Goal: Information Seeking & Learning: Learn about a topic

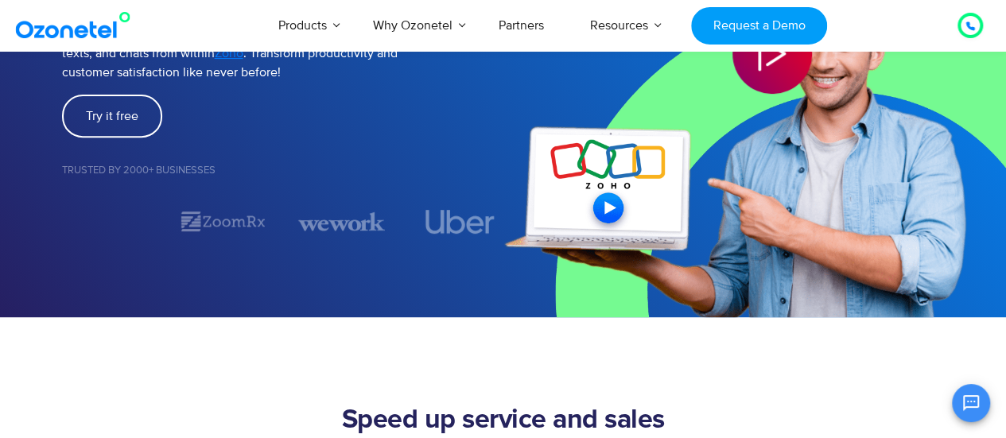
scroll to position [529, 0]
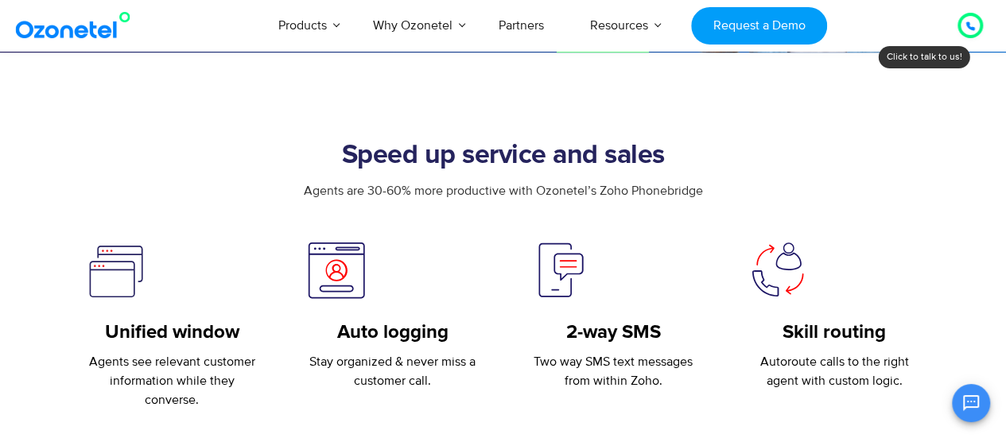
click at [394, 359] on p "Stay organized & never miss a customer call." at bounding box center [392, 371] width 173 height 38
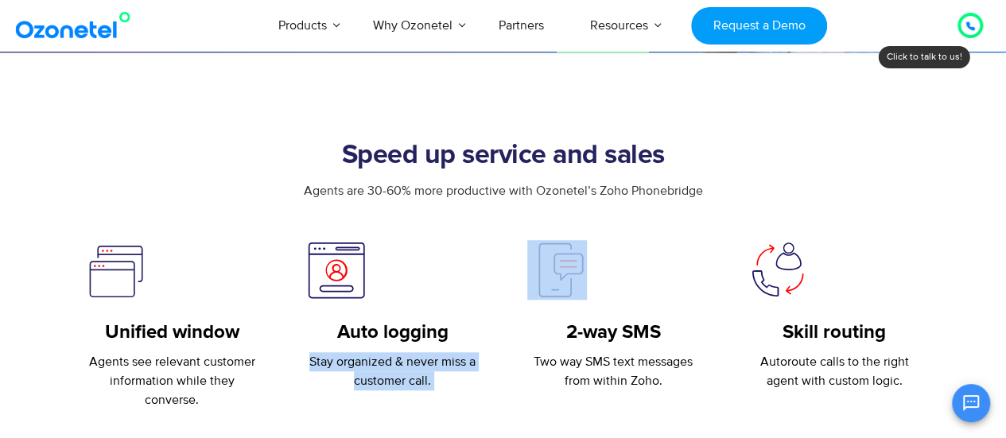
click at [394, 359] on p "Stay organized & never miss a customer call." at bounding box center [392, 371] width 173 height 38
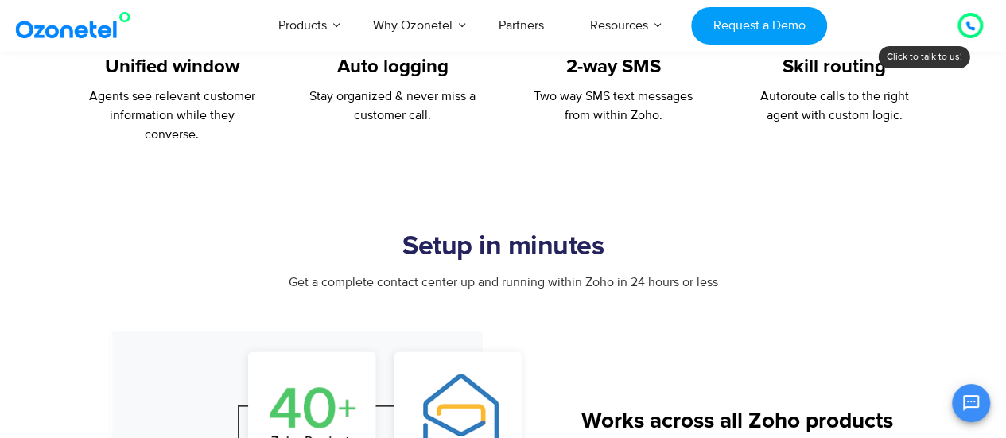
scroll to position [1060, 0]
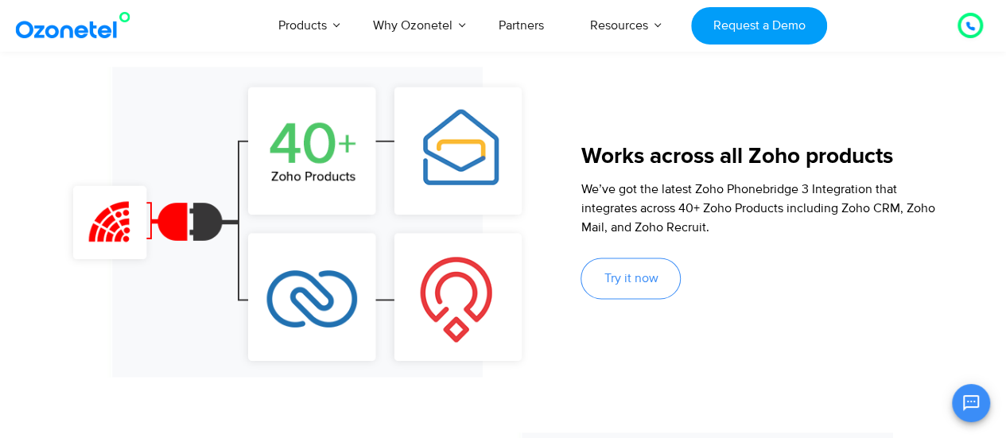
click at [180, 231] on img at bounding box center [297, 222] width 471 height 310
click at [181, 231] on img at bounding box center [297, 222] width 471 height 310
click at [750, 207] on span "We’ve got the latest Zoho Phonebridge 3 Integration that integrates across 40+ …" at bounding box center [757, 208] width 354 height 54
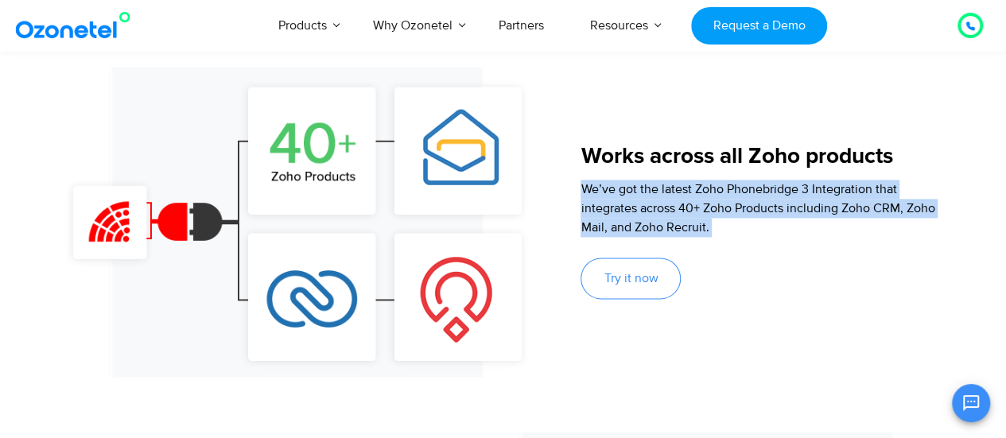
click at [750, 207] on span "We’ve got the latest Zoho Phonebridge 3 Integration that integrates across 40+ …" at bounding box center [757, 208] width 354 height 54
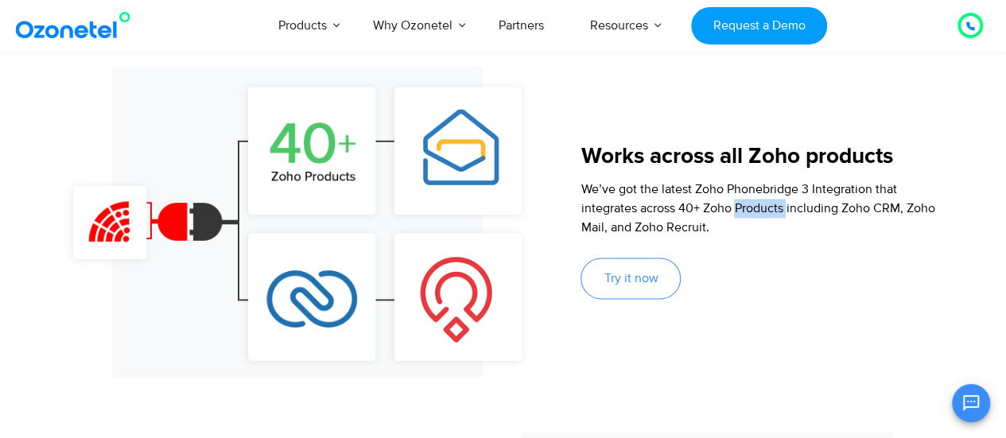
click at [750, 207] on span "We’ve got the latest Zoho Phonebridge 3 Integration that integrates across 40+ …" at bounding box center [757, 208] width 354 height 54
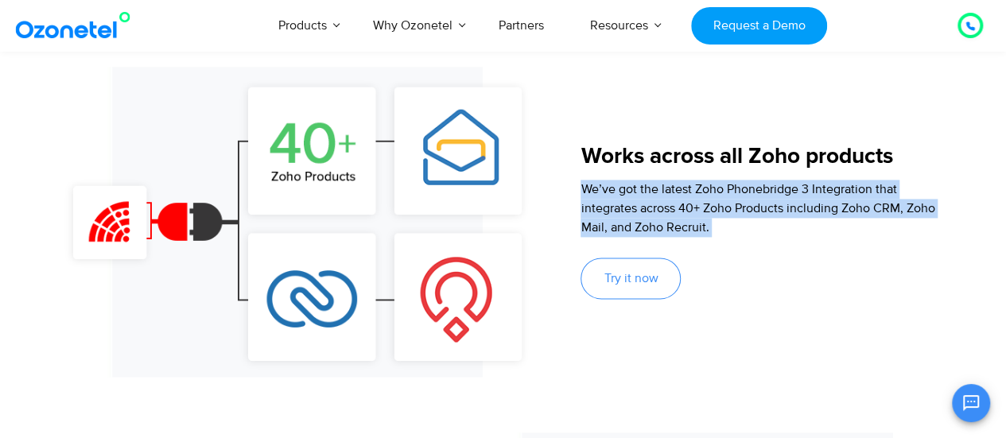
click at [750, 207] on span "We’ve got the latest Zoho Phonebridge 3 Integration that integrates across 40+ …" at bounding box center [757, 208] width 354 height 54
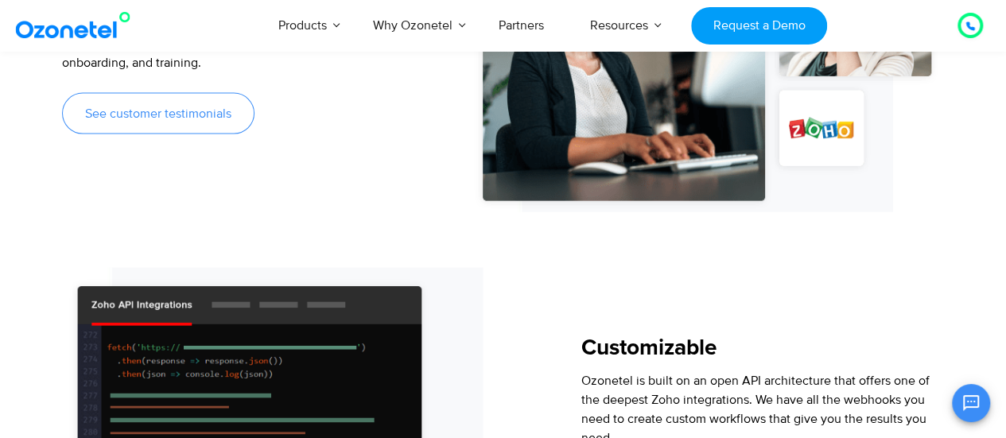
scroll to position [1324, 0]
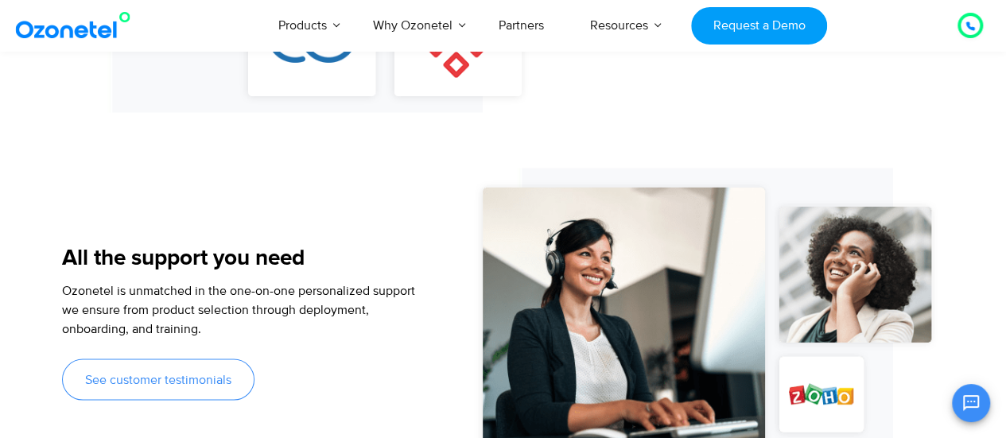
click at [234, 318] on p "Ozonetel is unmatched in the one-on-one personalized support we ensure from pro…" at bounding box center [243, 309] width 362 height 57
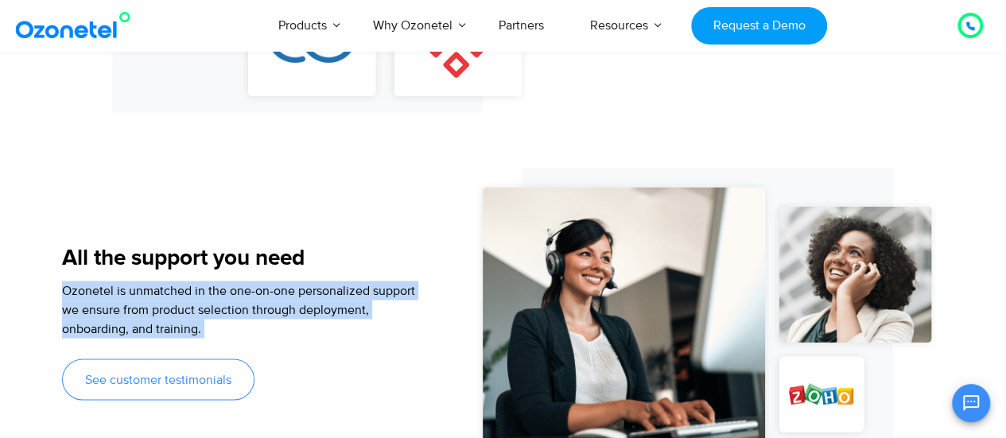
click at [234, 318] on p "Ozonetel is unmatched in the one-on-one personalized support we ensure from pro…" at bounding box center [243, 309] width 362 height 57
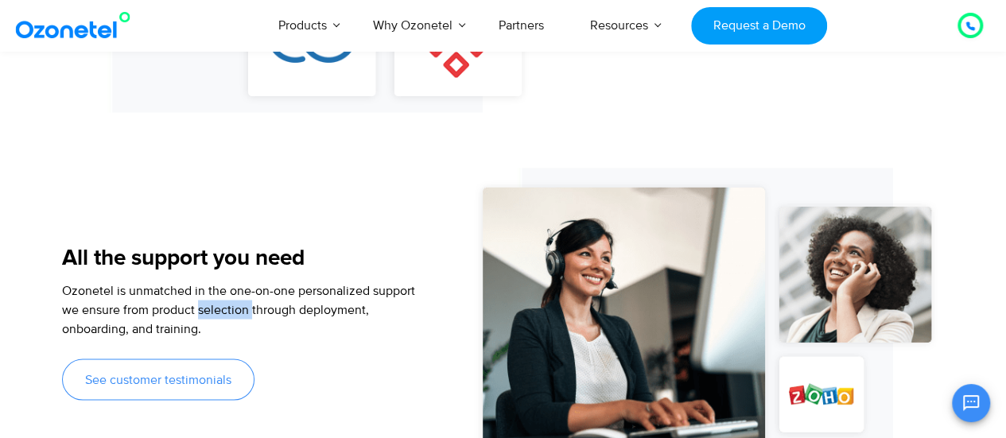
click at [234, 318] on p "Ozonetel is unmatched in the one-on-one personalized support we ensure from pro…" at bounding box center [243, 309] width 362 height 57
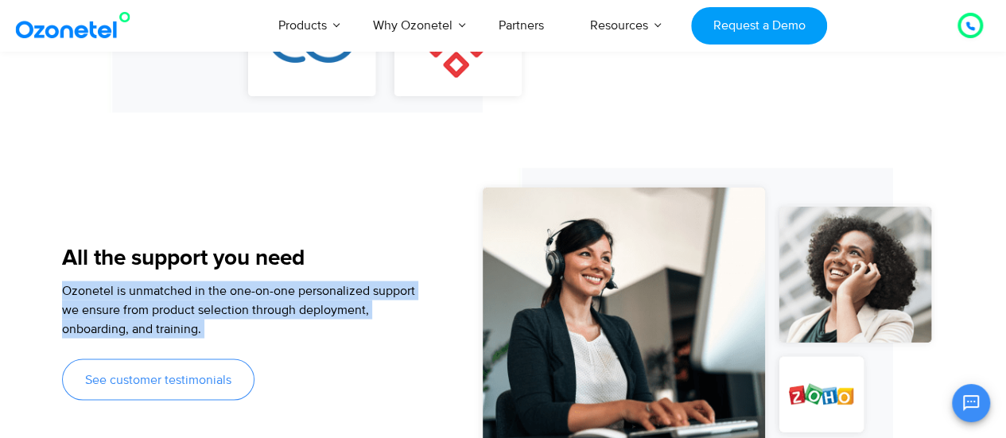
click at [234, 318] on p "Ozonetel is unmatched in the one-on-one personalized support we ensure from pro…" at bounding box center [243, 309] width 362 height 57
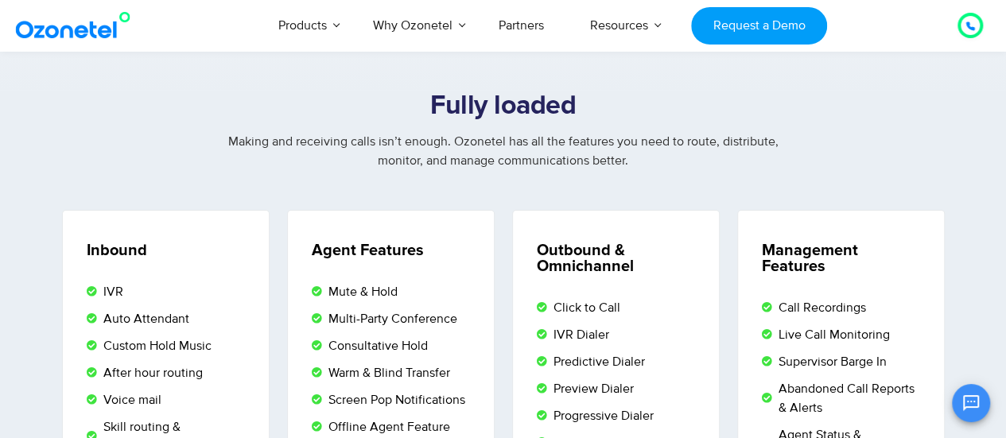
scroll to position [2914, 0]
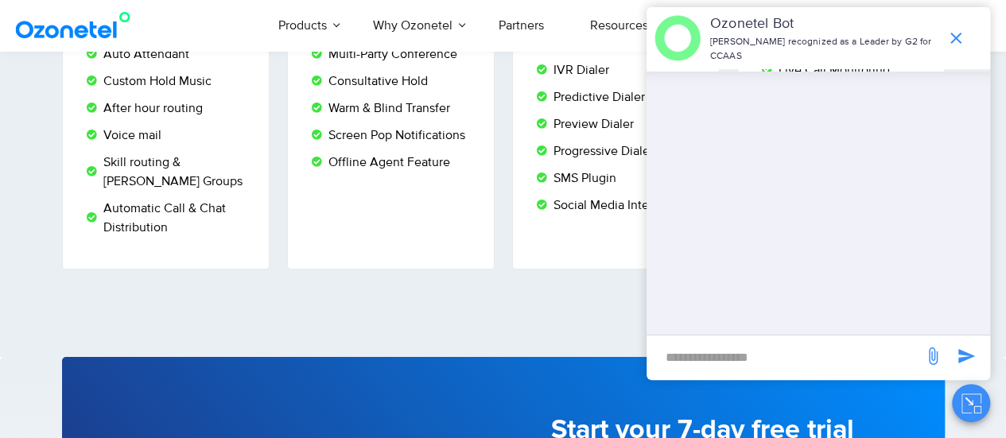
click at [766, 342] on div "​" at bounding box center [784, 353] width 261 height 37
drag, startPoint x: 757, startPoint y: 346, endPoint x: 747, endPoint y: 355, distance: 13.5
click at [754, 351] on input "new-msg-input" at bounding box center [784, 356] width 261 height 27
type input "**"
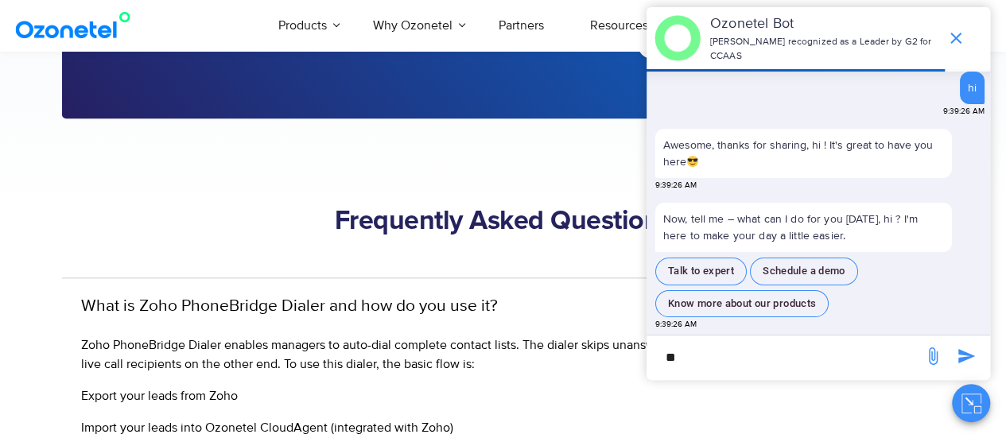
scroll to position [3975, 0]
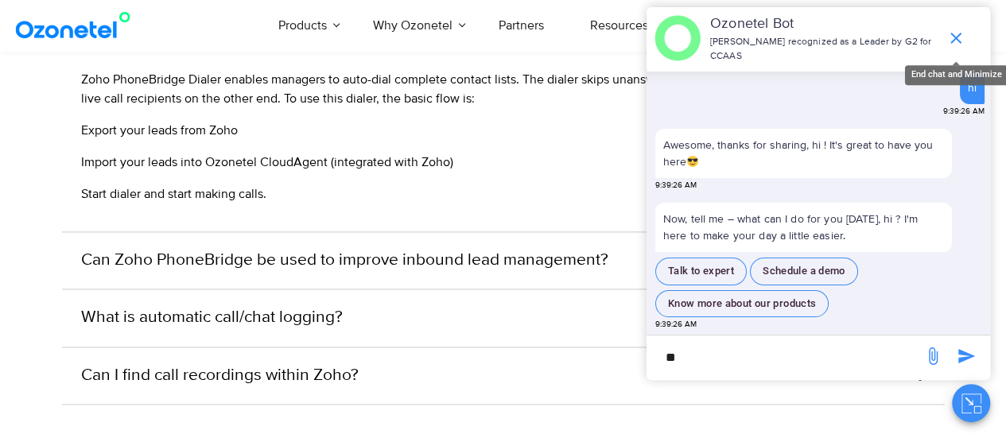
click at [957, 37] on icon "end chat or minimize" at bounding box center [955, 38] width 19 height 19
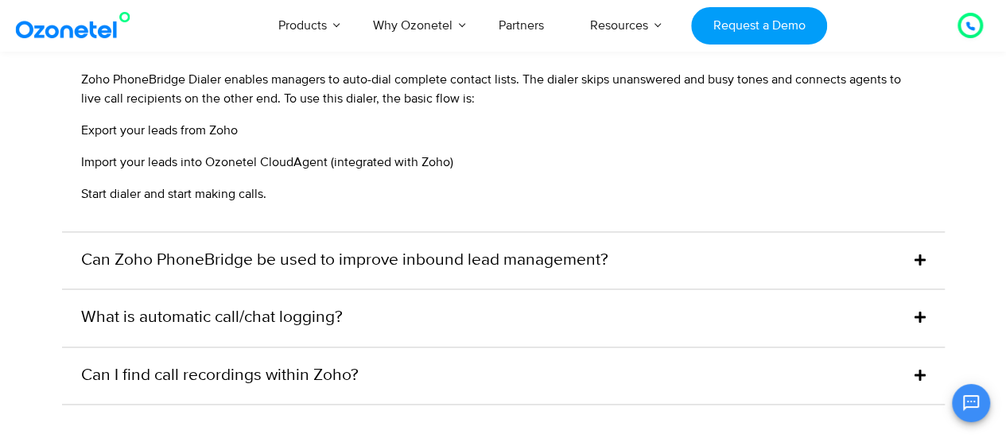
scroll to position [37, 0]
click at [407, 269] on link "Can Zoho PhoneBridge be used to improve inbound lead management?" at bounding box center [344, 260] width 527 height 25
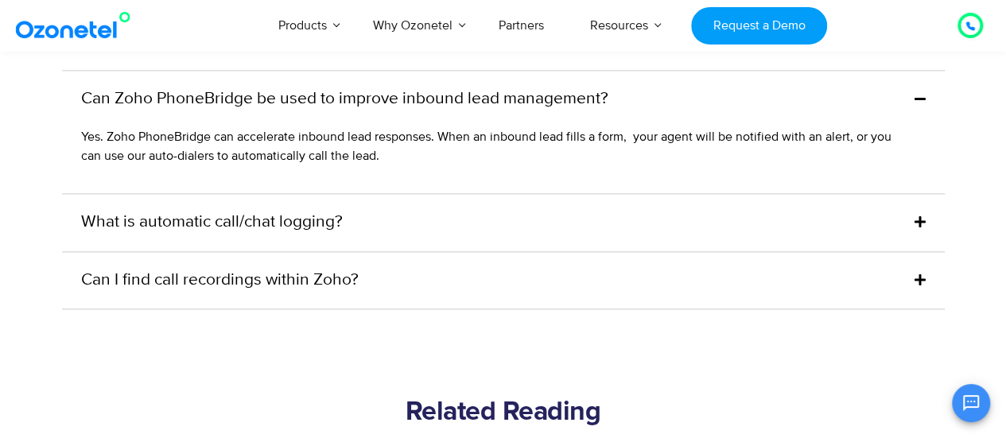
click at [331, 236] on div "What is automatic call/chat logging?" at bounding box center [503, 222] width 882 height 57
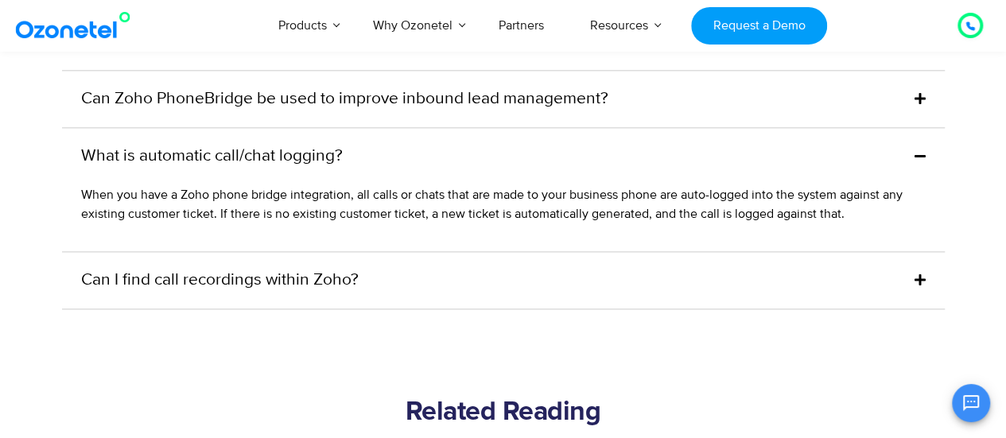
click at [262, 196] on span "When you have a Zoho phone bridge integration, all calls or chats that are made…" at bounding box center [491, 204] width 821 height 35
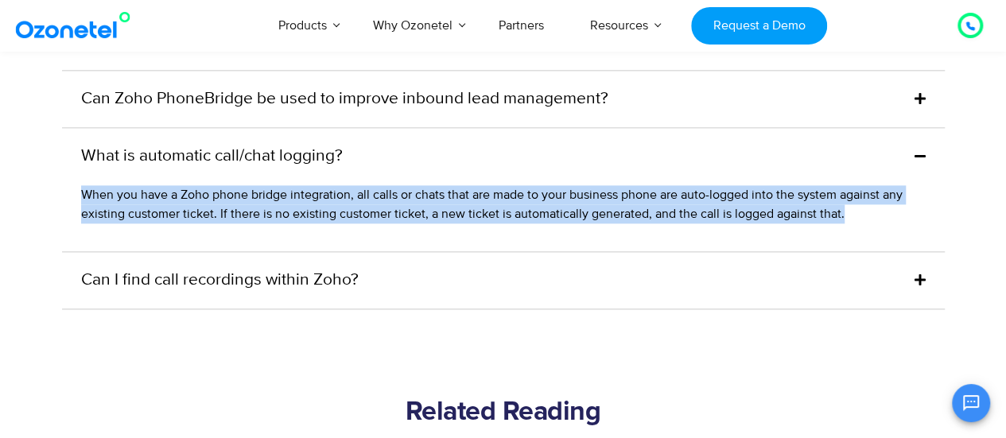
click at [262, 196] on span "When you have a Zoho phone bridge integration, all calls or chats that are made…" at bounding box center [491, 204] width 821 height 35
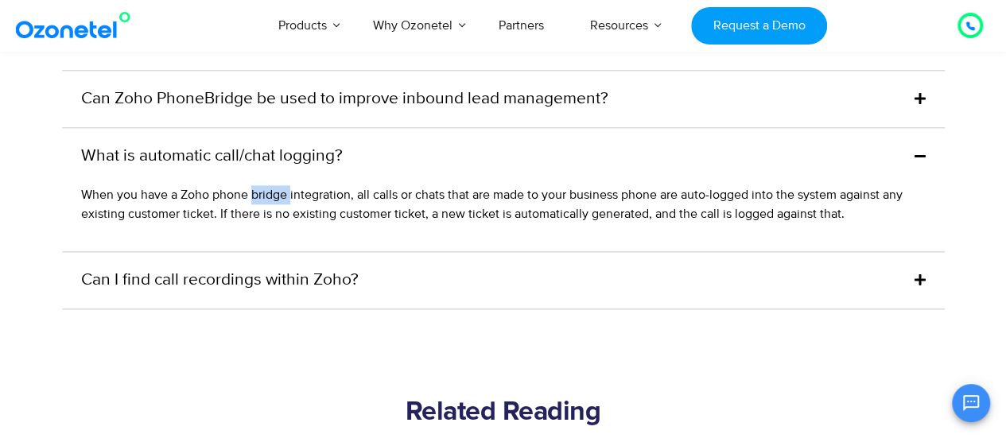
click at [262, 196] on span "When you have a Zoho phone bridge integration, all calls or chats that are made…" at bounding box center [491, 204] width 821 height 35
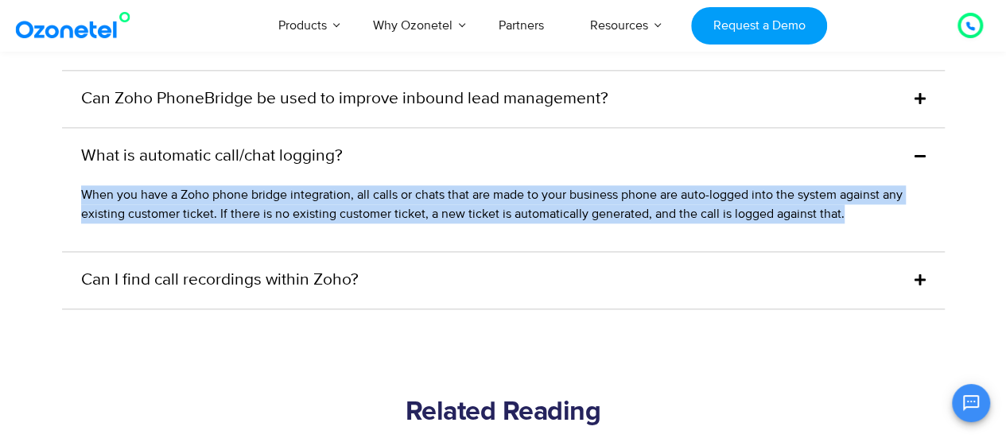
click at [262, 196] on span "When you have a Zoho phone bridge integration, all calls or chats that are made…" at bounding box center [491, 204] width 821 height 35
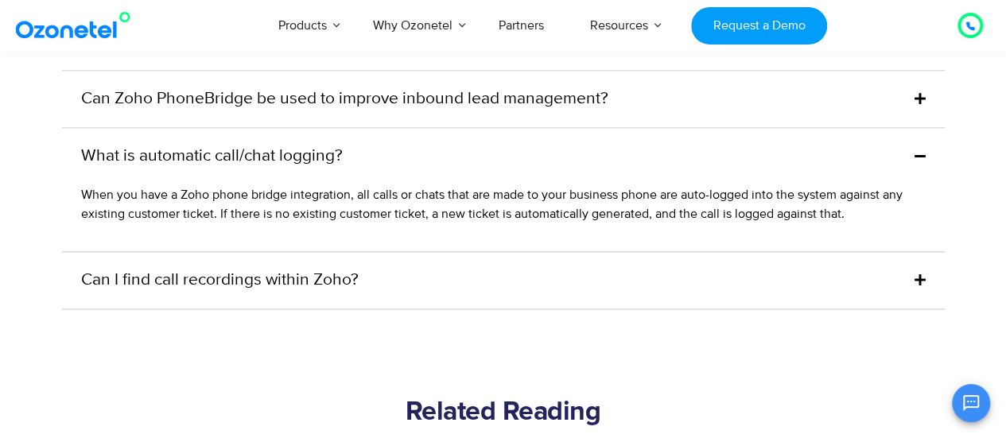
click at [370, 276] on div "Can I find call recordings within Zoho?" at bounding box center [503, 280] width 882 height 57
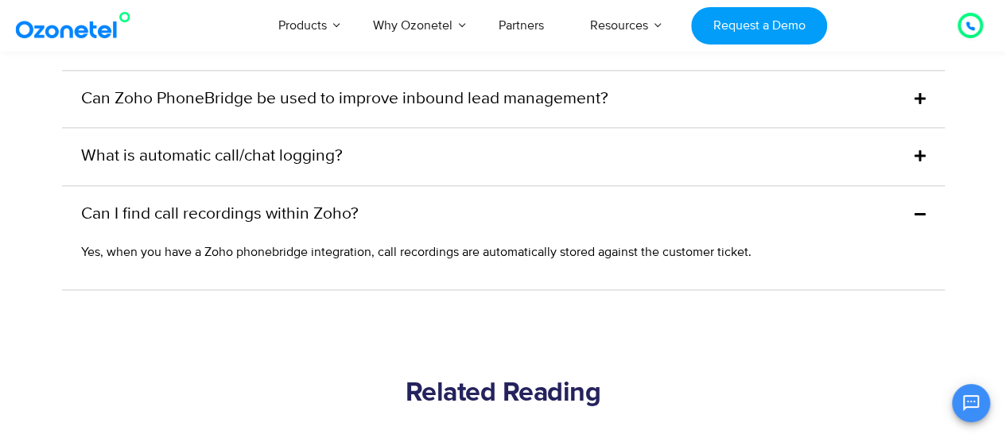
click at [231, 258] on span "Yes, when you have a Zoho phonebridge integration, call recordings are automati…" at bounding box center [416, 252] width 670 height 16
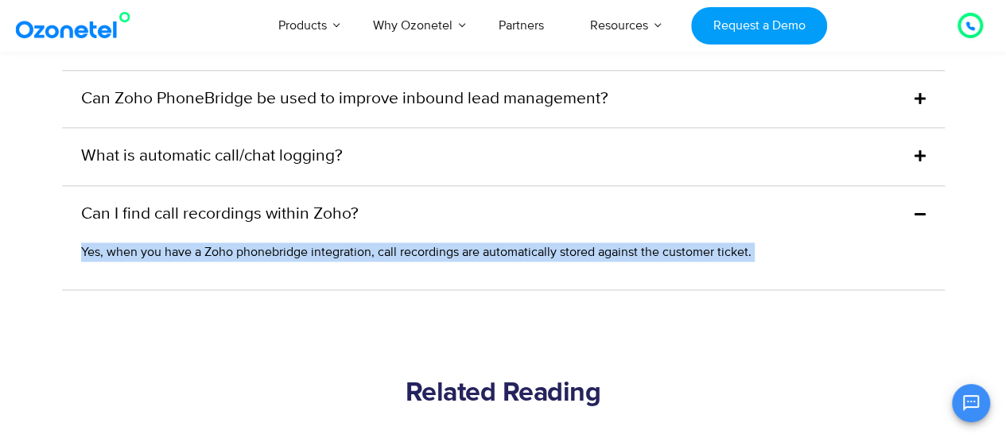
click at [231, 258] on span "Yes, when you have a Zoho phonebridge integration, call recordings are automati…" at bounding box center [416, 252] width 670 height 16
click at [231, 257] on span "Yes, when you have a Zoho phonebridge integration, call recordings are automati…" at bounding box center [416, 252] width 670 height 16
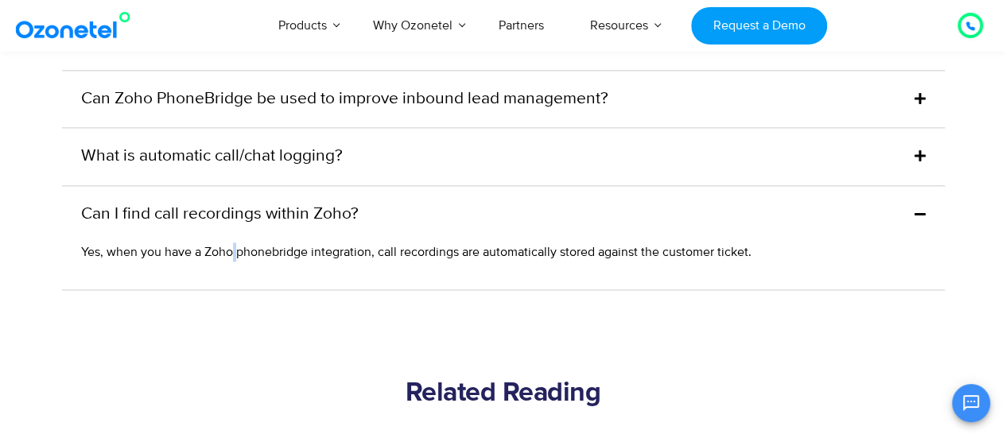
click at [231, 257] on span "Yes, when you have a Zoho phonebridge integration, call recordings are automati…" at bounding box center [416, 252] width 670 height 16
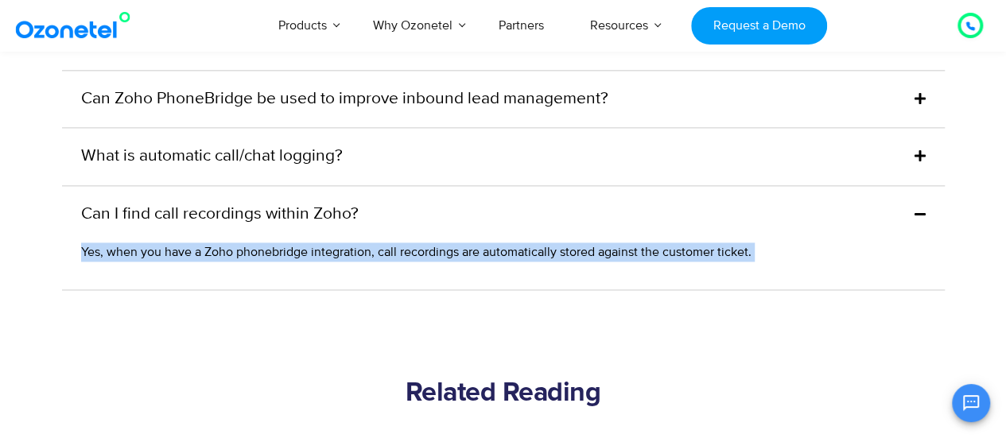
click at [231, 257] on span "Yes, when you have a Zoho phonebridge integration, call recordings are automati…" at bounding box center [416, 252] width 670 height 16
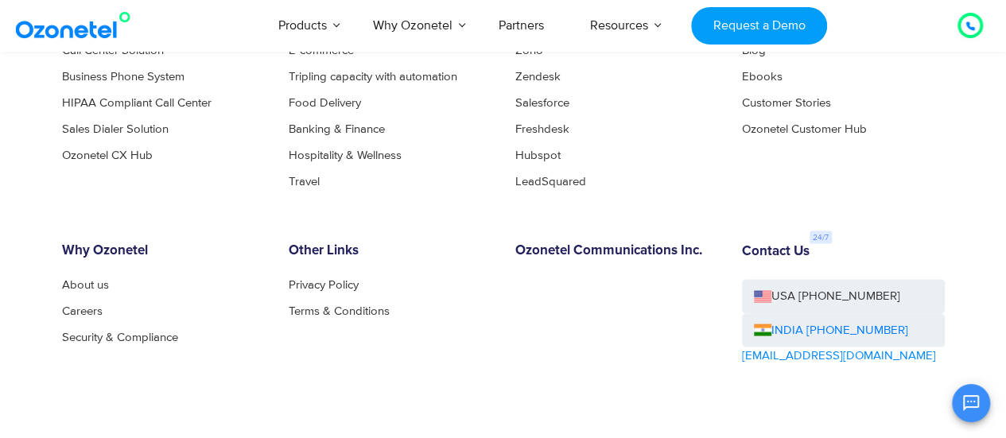
scroll to position [4239, 0]
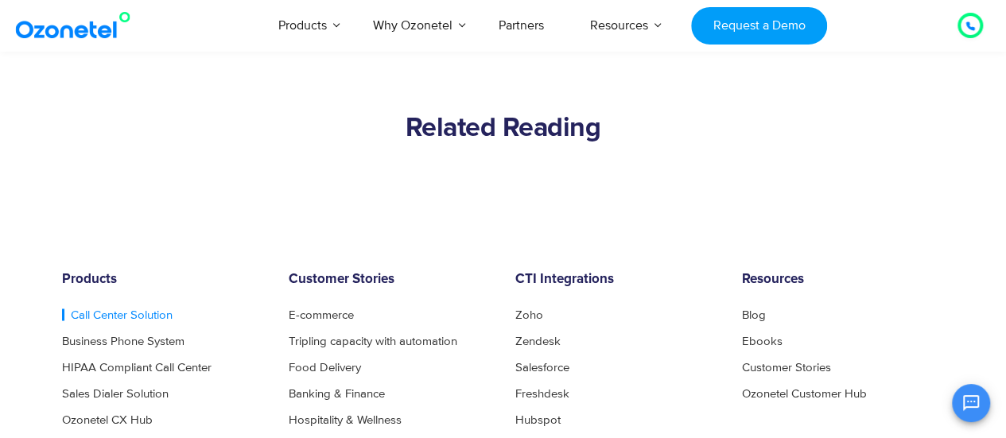
click at [137, 311] on link "Call Center Solution" at bounding box center [117, 314] width 110 height 12
